Goal: Navigation & Orientation: Understand site structure

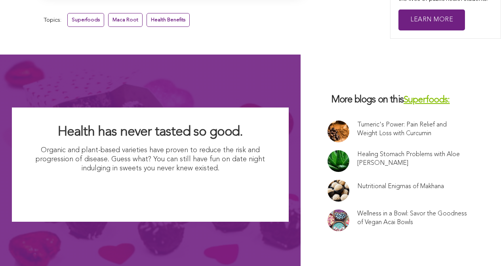
scroll to position [5340, 0]
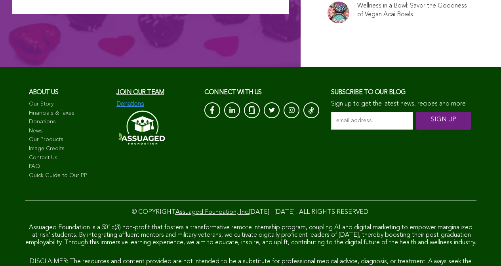
click at [31, 101] on link "Our Story" at bounding box center [69, 105] width 80 height 8
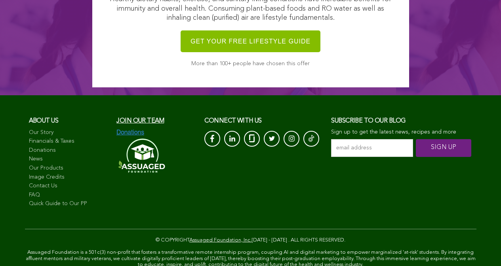
scroll to position [3016, 0]
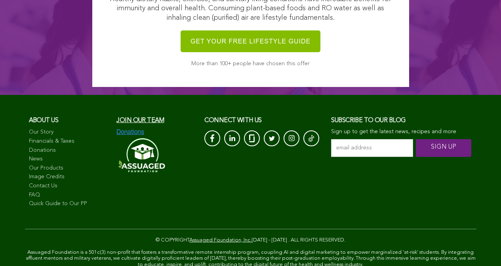
click at [53, 156] on link "News" at bounding box center [69, 160] width 80 height 8
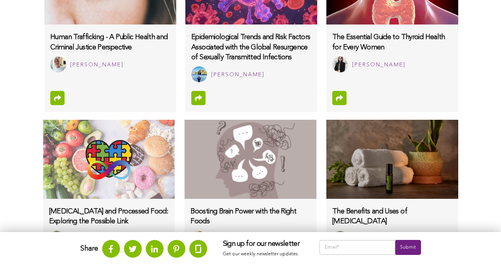
scroll to position [720, 0]
